Goal: Task Accomplishment & Management: Complete application form

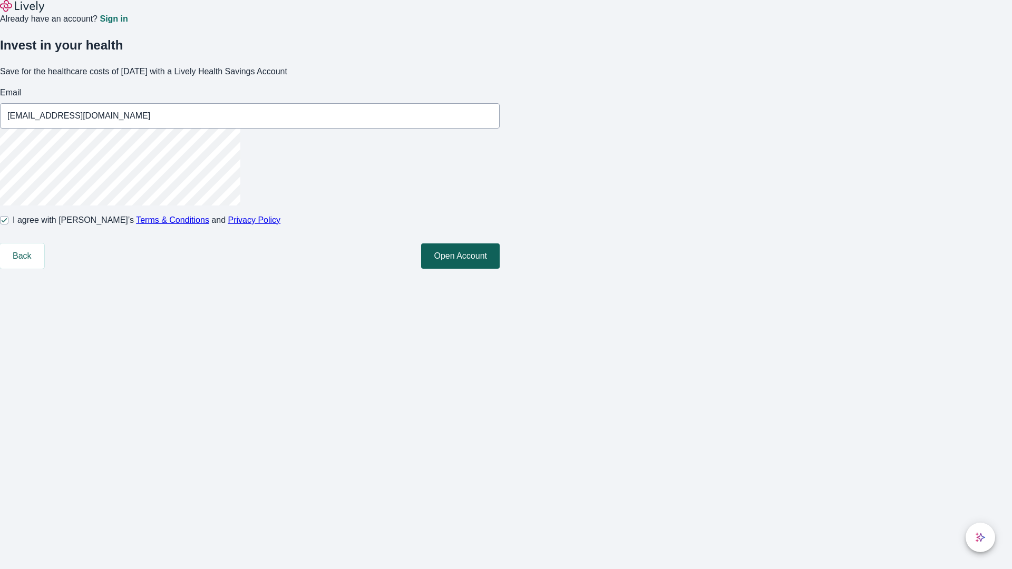
click at [500, 269] on button "Open Account" at bounding box center [460, 256] width 79 height 25
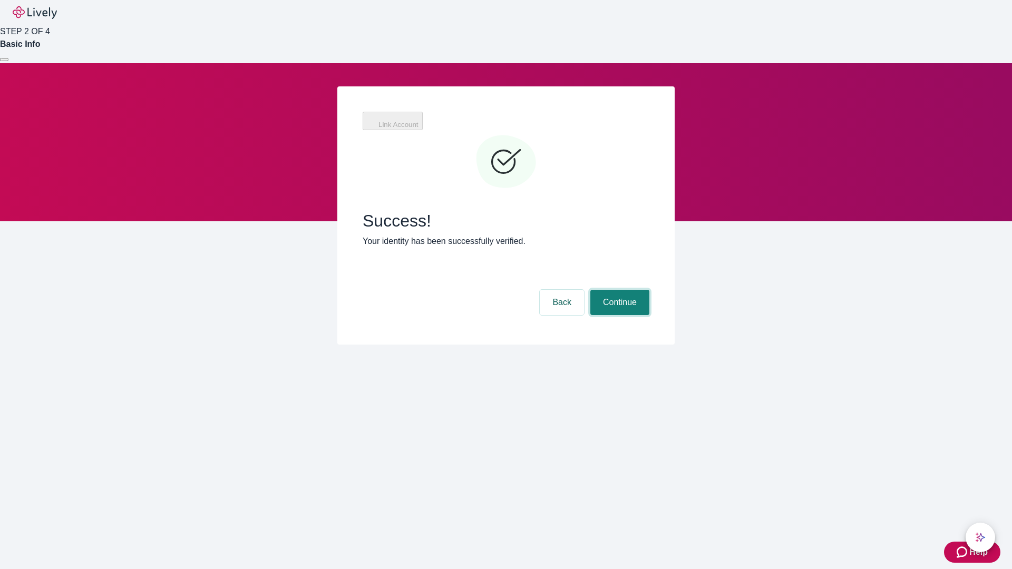
click at [618, 290] on button "Continue" at bounding box center [619, 302] width 59 height 25
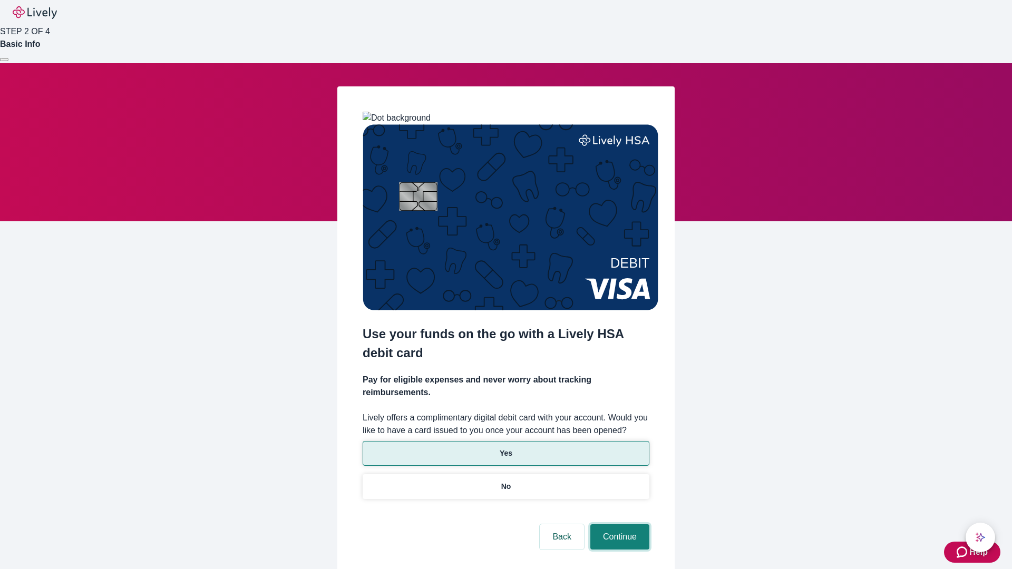
click at [618, 524] on button "Continue" at bounding box center [619, 536] width 59 height 25
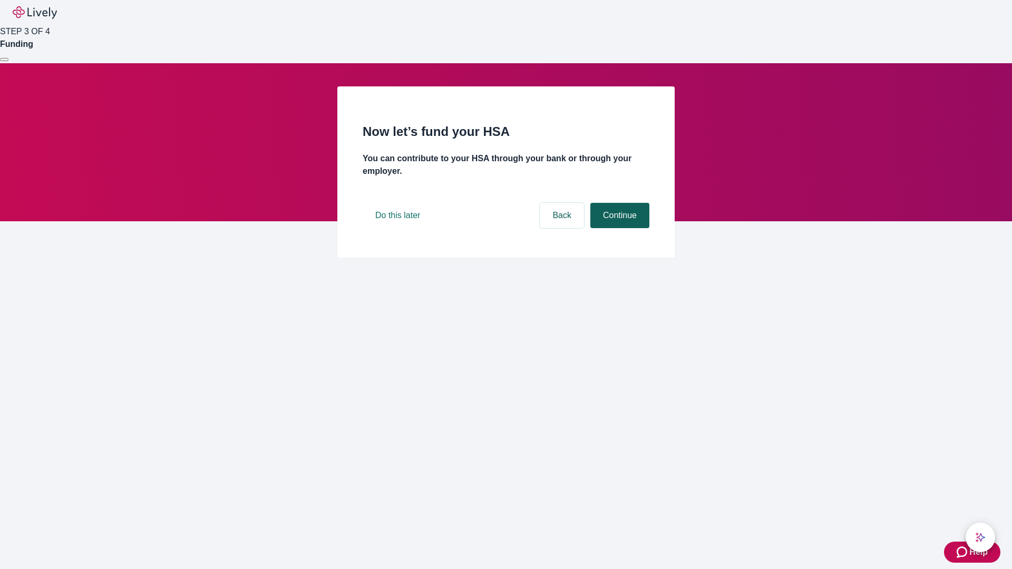
click at [618, 228] on button "Continue" at bounding box center [619, 215] width 59 height 25
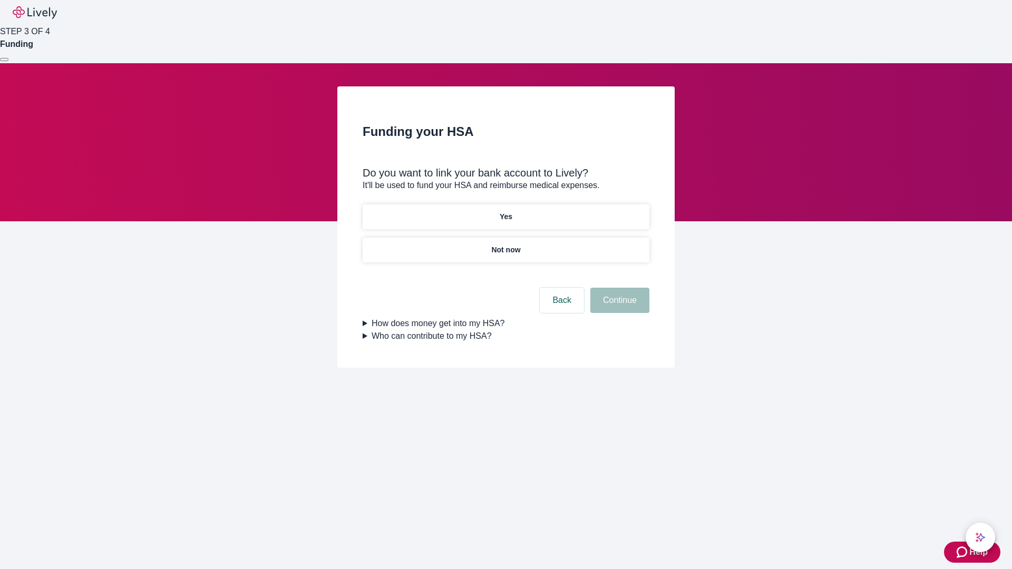
click at [506, 245] on p "Not now" at bounding box center [505, 250] width 29 height 11
click at [618, 307] on button "Continue" at bounding box center [619, 300] width 59 height 25
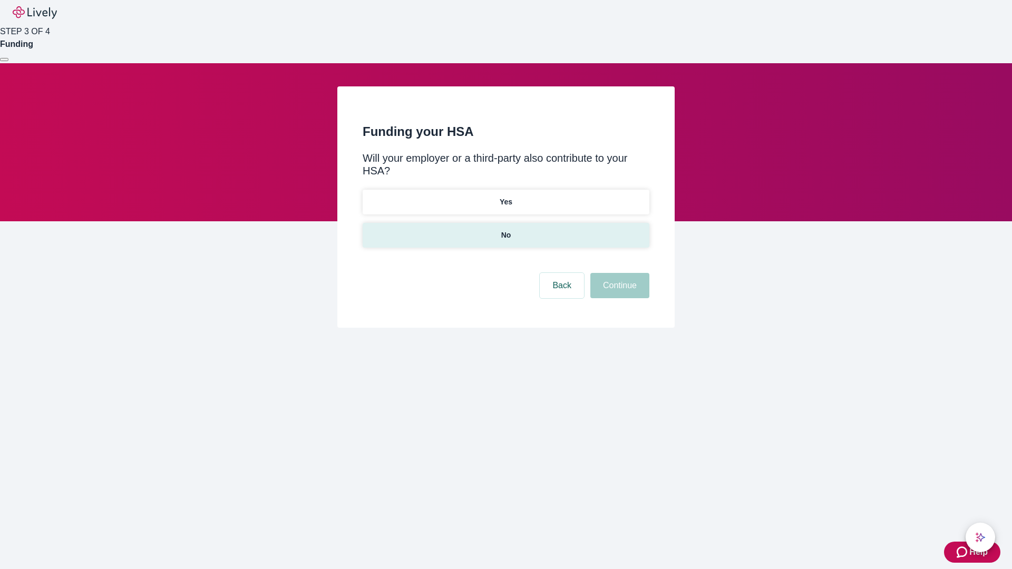
click at [506, 230] on p "No" at bounding box center [506, 235] width 10 height 11
click at [618, 273] on button "Continue" at bounding box center [619, 285] width 59 height 25
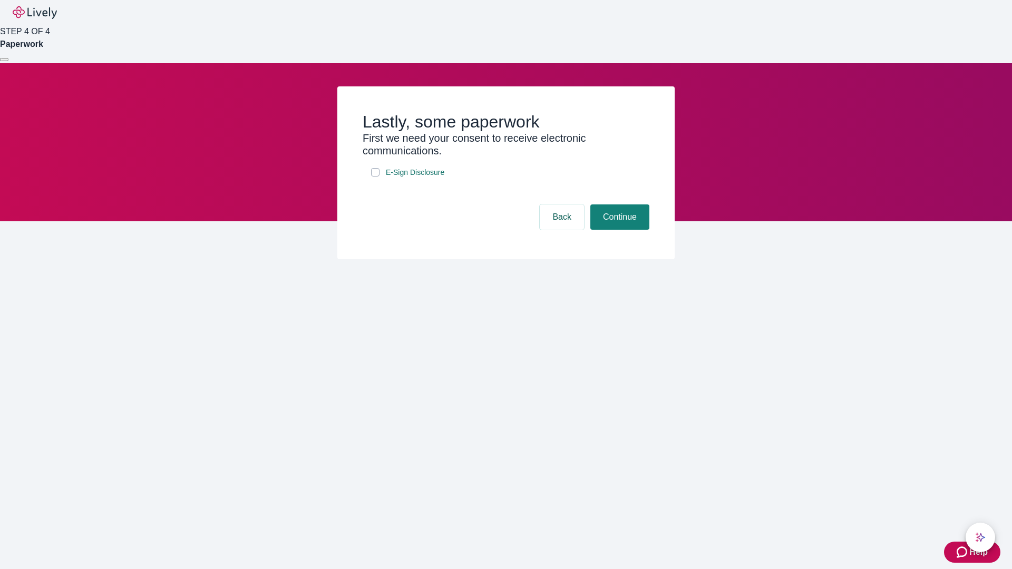
click at [375, 177] on input "E-Sign Disclosure" at bounding box center [375, 172] width 8 height 8
checkbox input "true"
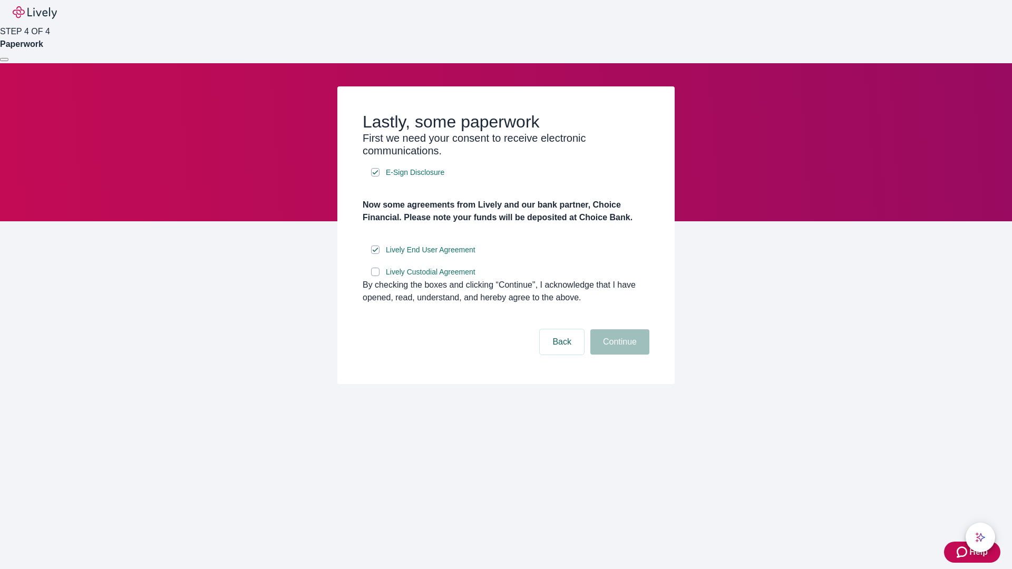
click at [375, 276] on input "Lively Custodial Agreement" at bounding box center [375, 272] width 8 height 8
checkbox input "true"
click at [618, 355] on button "Continue" at bounding box center [619, 341] width 59 height 25
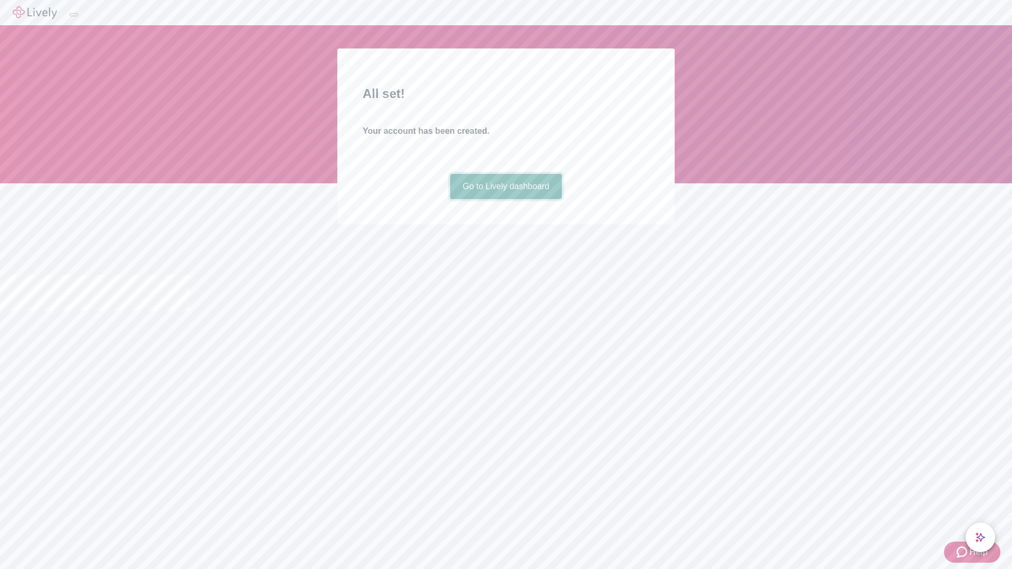
click at [506, 199] on link "Go to Lively dashboard" at bounding box center [506, 186] width 112 height 25
